Goal: Transaction & Acquisition: Book appointment/travel/reservation

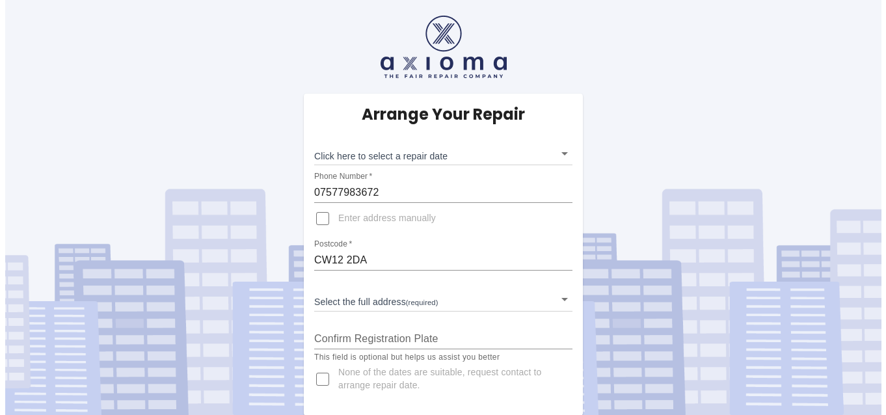
scroll to position [1, 0]
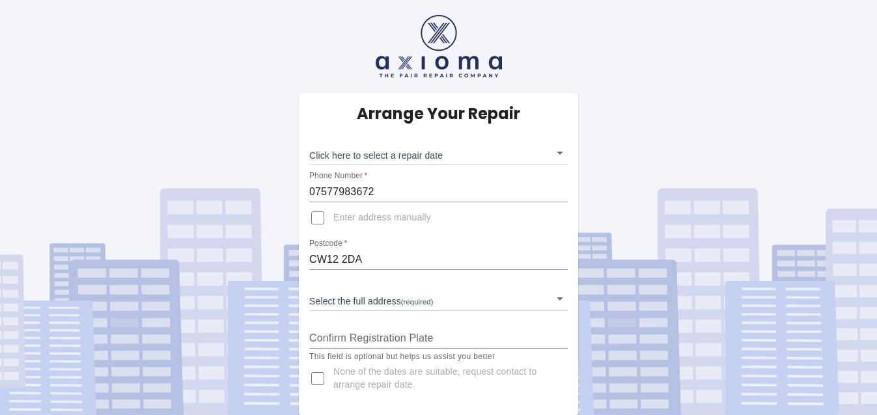
click at [558, 150] on body "Arrange Your Repair Click here to select a repair date ​ Phone Number   * 07577…" at bounding box center [438, 207] width 877 height 416
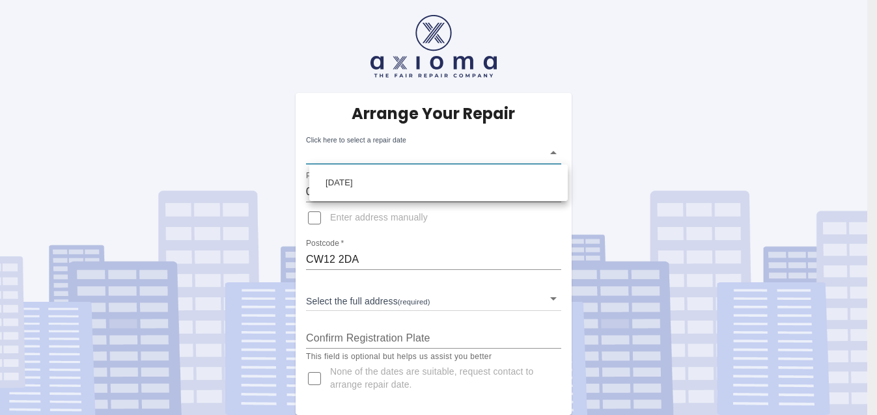
click at [558, 150] on div at bounding box center [438, 207] width 877 height 415
click at [316, 217] on div at bounding box center [443, 207] width 886 height 415
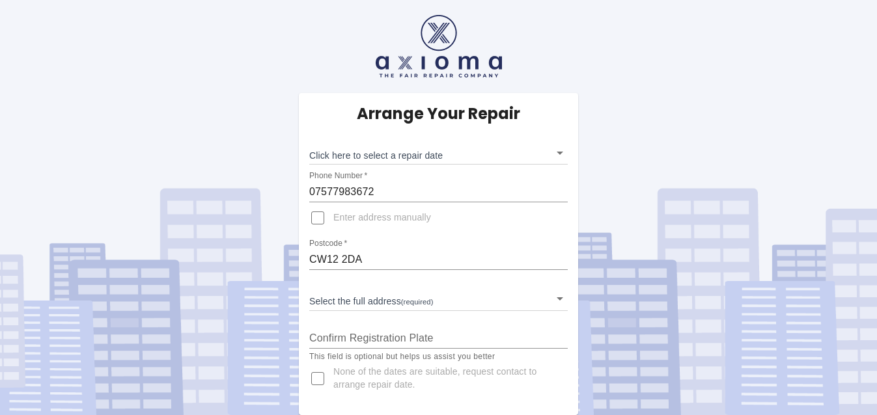
click at [627, 184] on div "Arrange Your Repair Click here to select a repair date ​ Phone Number   * 07577…" at bounding box center [438, 207] width 896 height 416
drag, startPoint x: 430, startPoint y: 254, endPoint x: 422, endPoint y: 328, distance: 73.9
click at [422, 328] on div "Arrange Your Repair Click here to select a repair date ​ Phone Number   * 07577…" at bounding box center [438, 254] width 279 height 322
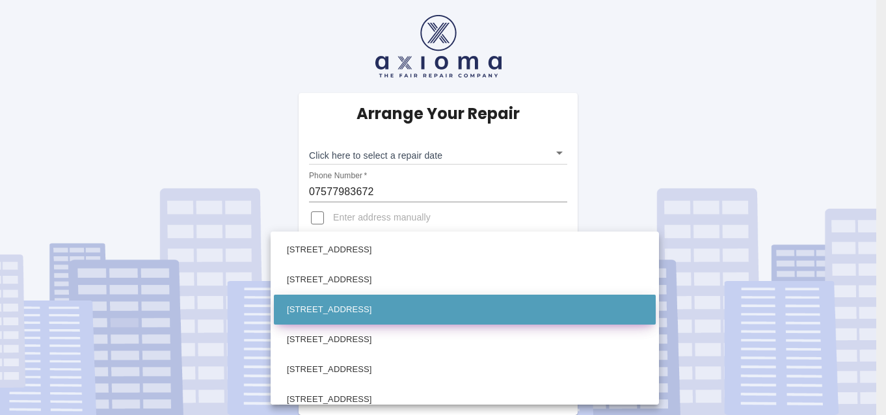
drag, startPoint x: 455, startPoint y: 298, endPoint x: 444, endPoint y: 310, distance: 16.2
click at [444, 310] on body "Arrange Your Repair Click here to select a repair date ​ Phone Number   * 07577…" at bounding box center [443, 207] width 886 height 416
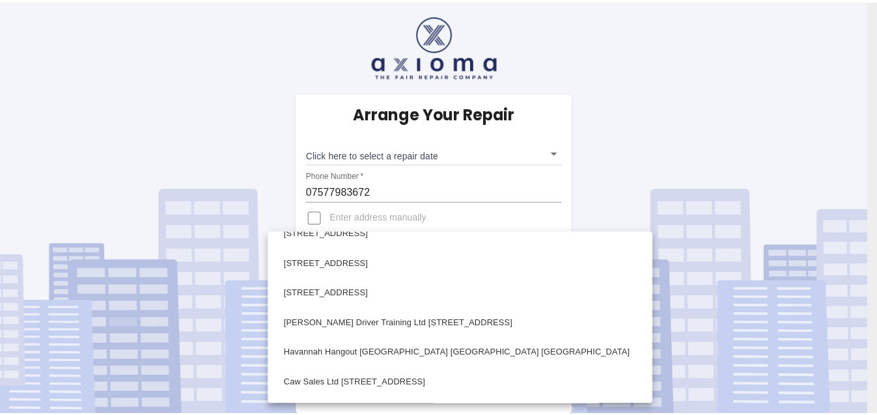
scroll to position [709, 0]
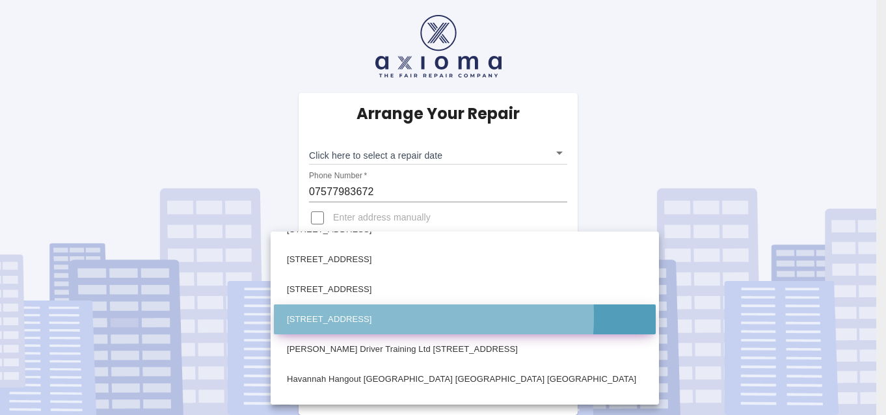
click at [318, 316] on li "31 Malhamdale Road Congleton Cheshire" at bounding box center [465, 320] width 382 height 30
type input "31 Malhamdale Road Congleton Cheshire"
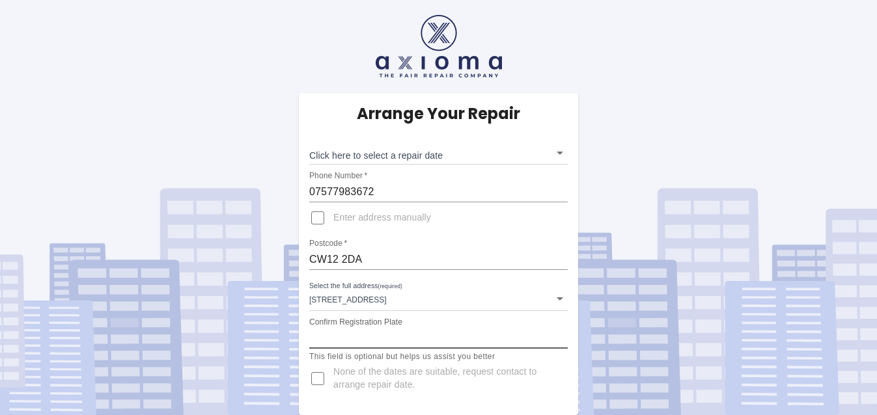
click at [410, 337] on input "Confirm Registration Plate" at bounding box center [438, 338] width 258 height 21
click at [489, 334] on input "M100DYM" at bounding box center [438, 338] width 258 height 21
type input "M100DYM"
click at [548, 379] on span "None of the dates are suitable, request contact to arrange repair date." at bounding box center [445, 379] width 224 height 26
click at [333, 379] on input "None of the dates are suitable, request contact to arrange repair date." at bounding box center [317, 378] width 31 height 31
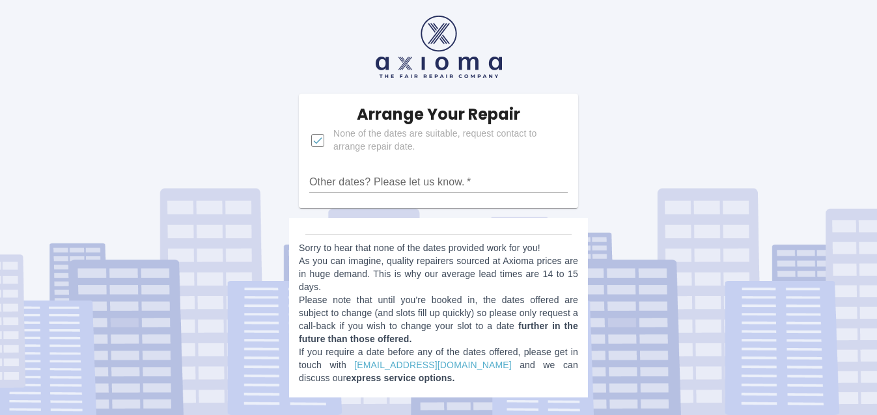
scroll to position [0, 0]
click at [320, 137] on input "None of the dates are suitable, request contact to arrange repair date." at bounding box center [320, 140] width 31 height 31
checkbox input "false"
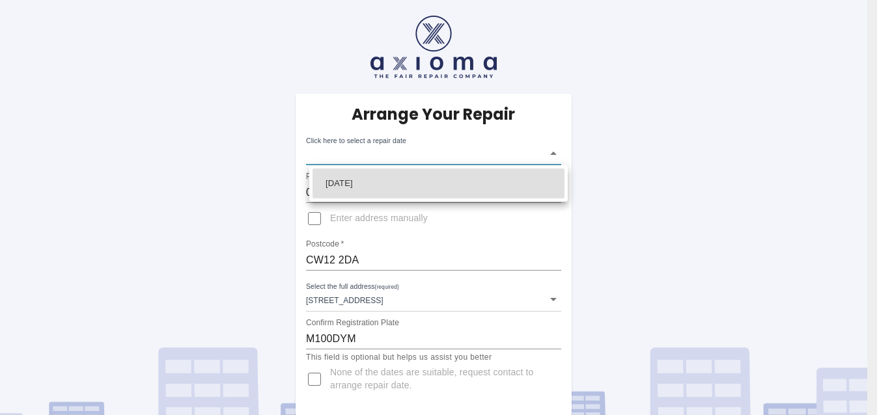
click at [560, 153] on body "Arrange Your Repair Click here to select a repair date ​ Phone Number   * 07577…" at bounding box center [438, 286] width 877 height 572
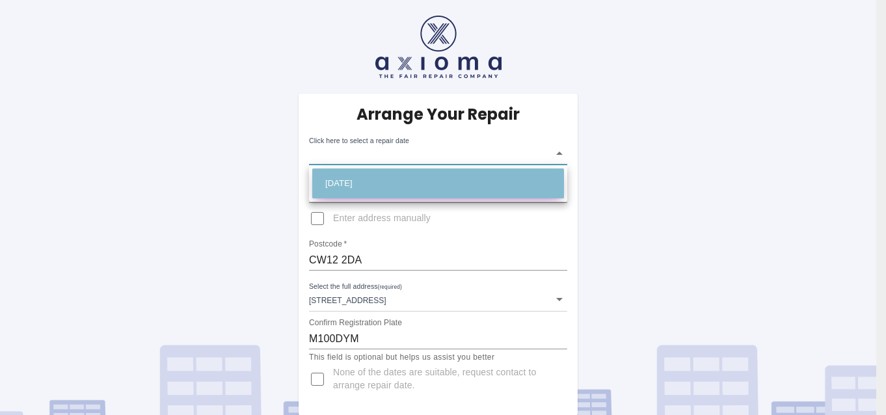
click at [414, 181] on li "Wed Sep 17 2025" at bounding box center [438, 184] width 252 height 30
type input "2025-09-17T00:00:00.000Z"
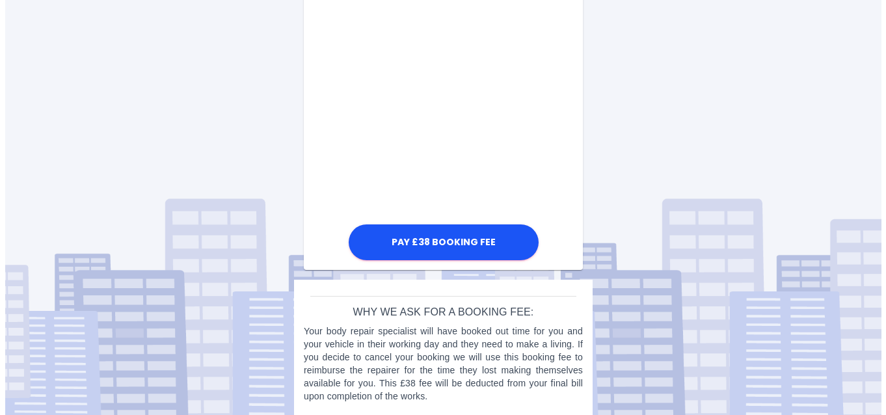
scroll to position [592, 0]
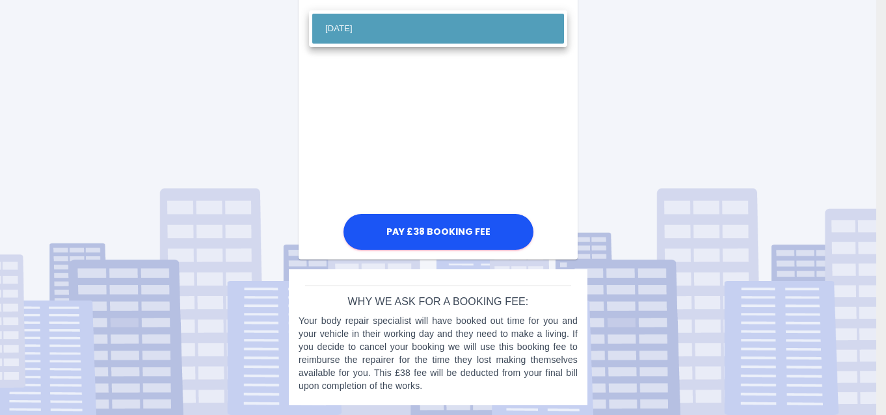
click at [402, 135] on div at bounding box center [443, 207] width 886 height 415
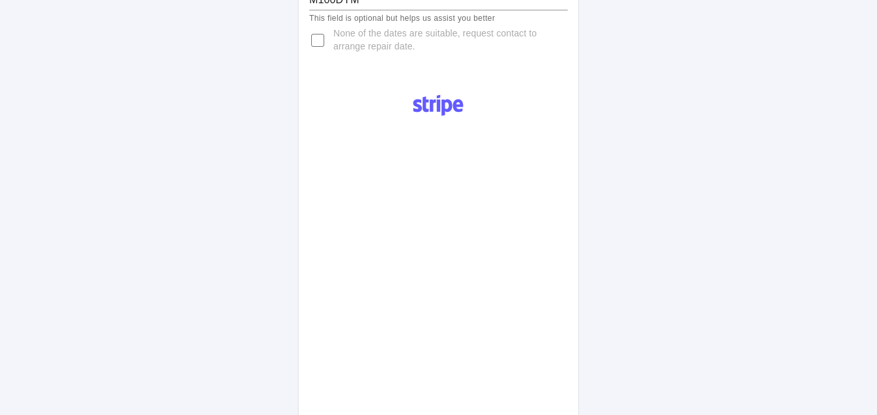
scroll to position [678, 0]
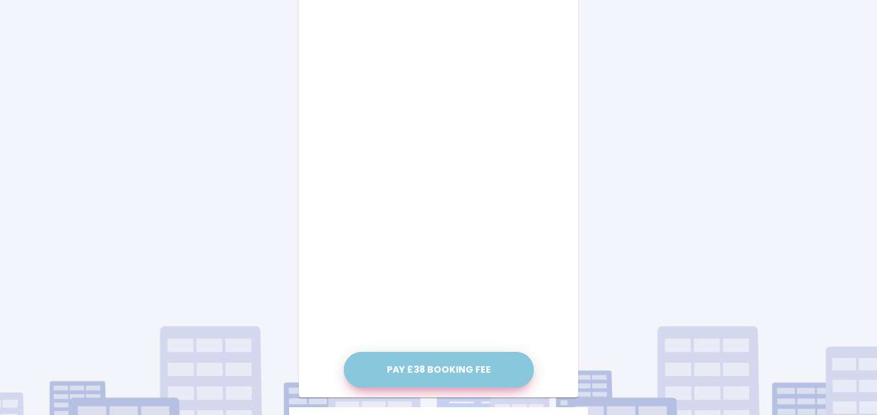
click at [429, 371] on button "Pay £38 Booking Fee" at bounding box center [439, 370] width 190 height 36
